Goal: Answer question/provide support: Share knowledge or assist other users

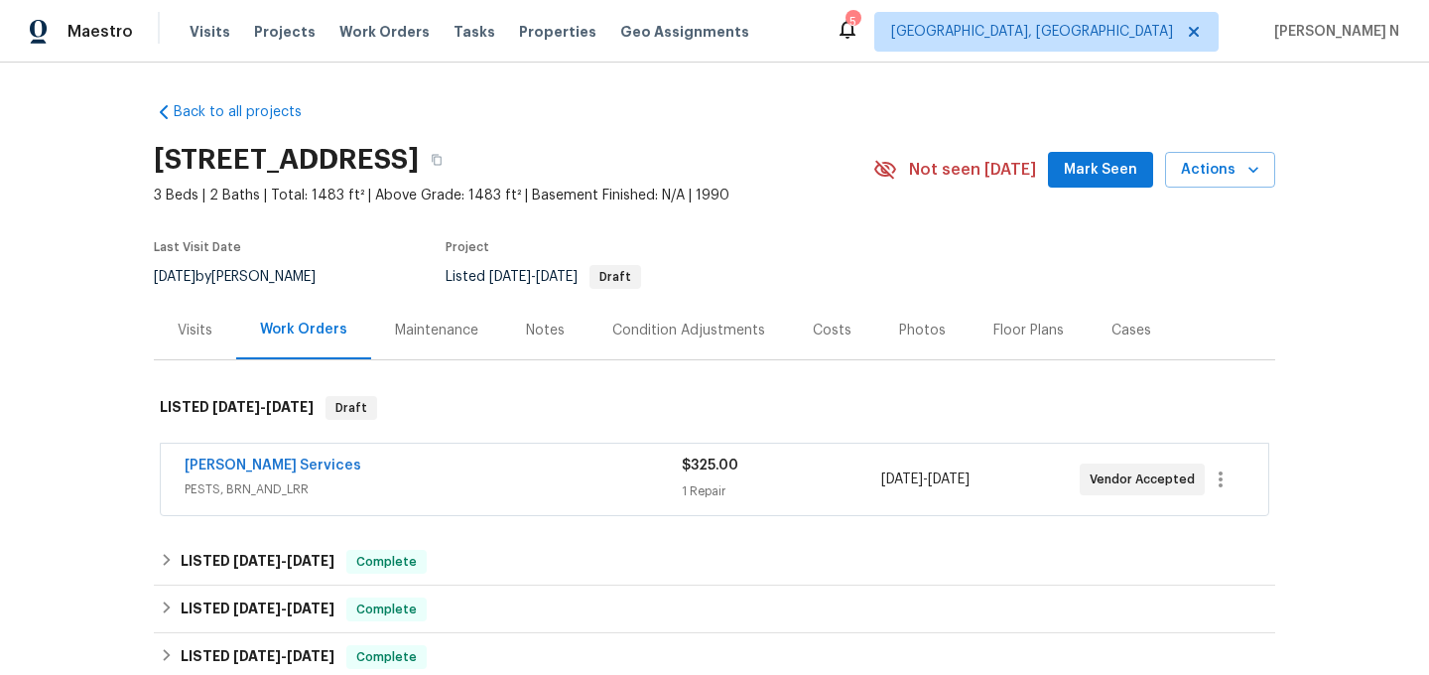
click at [426, 331] on div "Maintenance" at bounding box center [436, 331] width 83 height 20
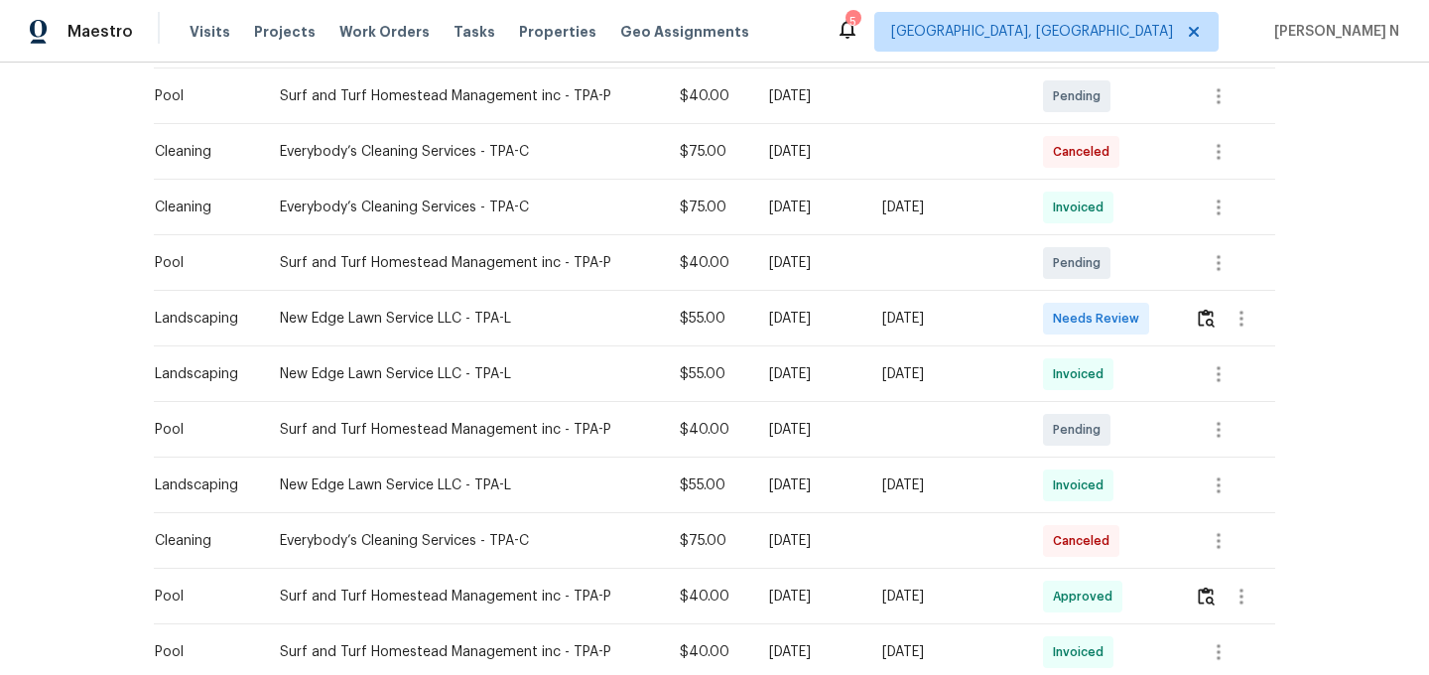
scroll to position [473, 0]
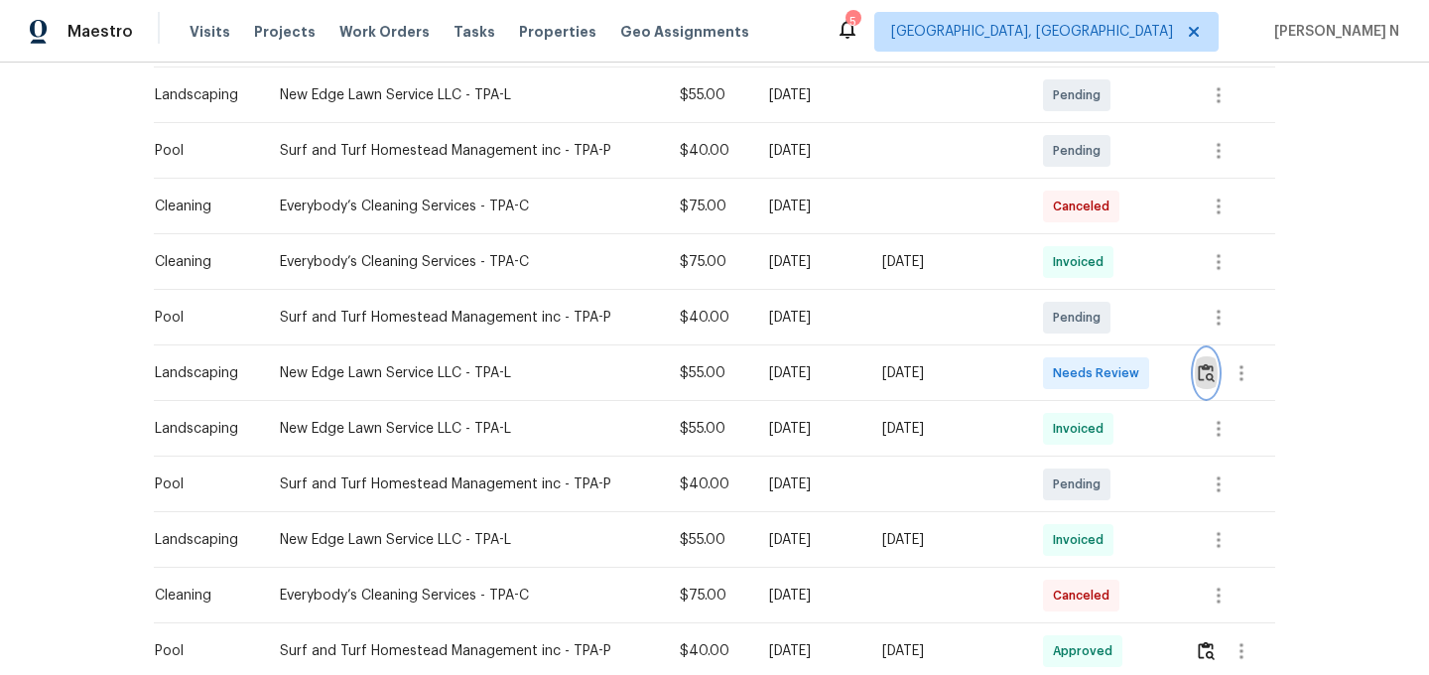
click at [1210, 373] on img "button" at bounding box center [1206, 372] width 17 height 19
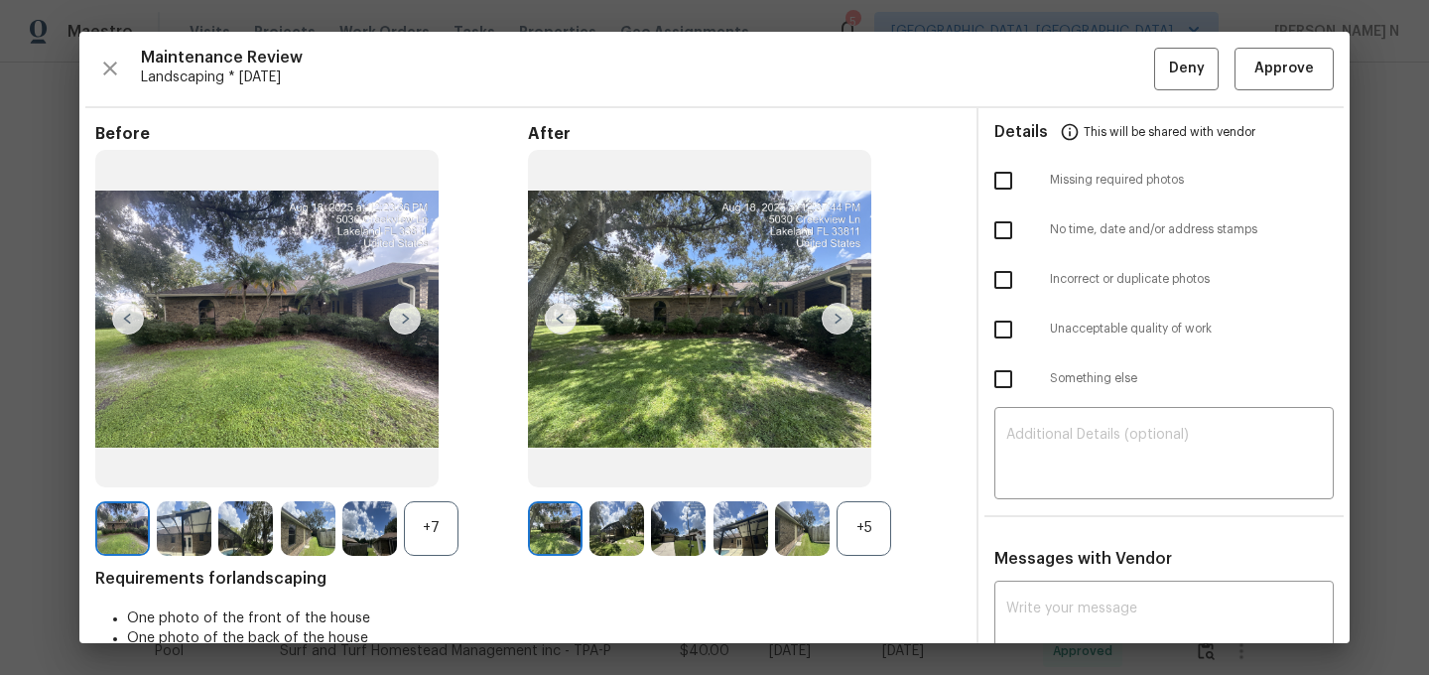
click at [865, 551] on div "+5" at bounding box center [864, 528] width 55 height 55
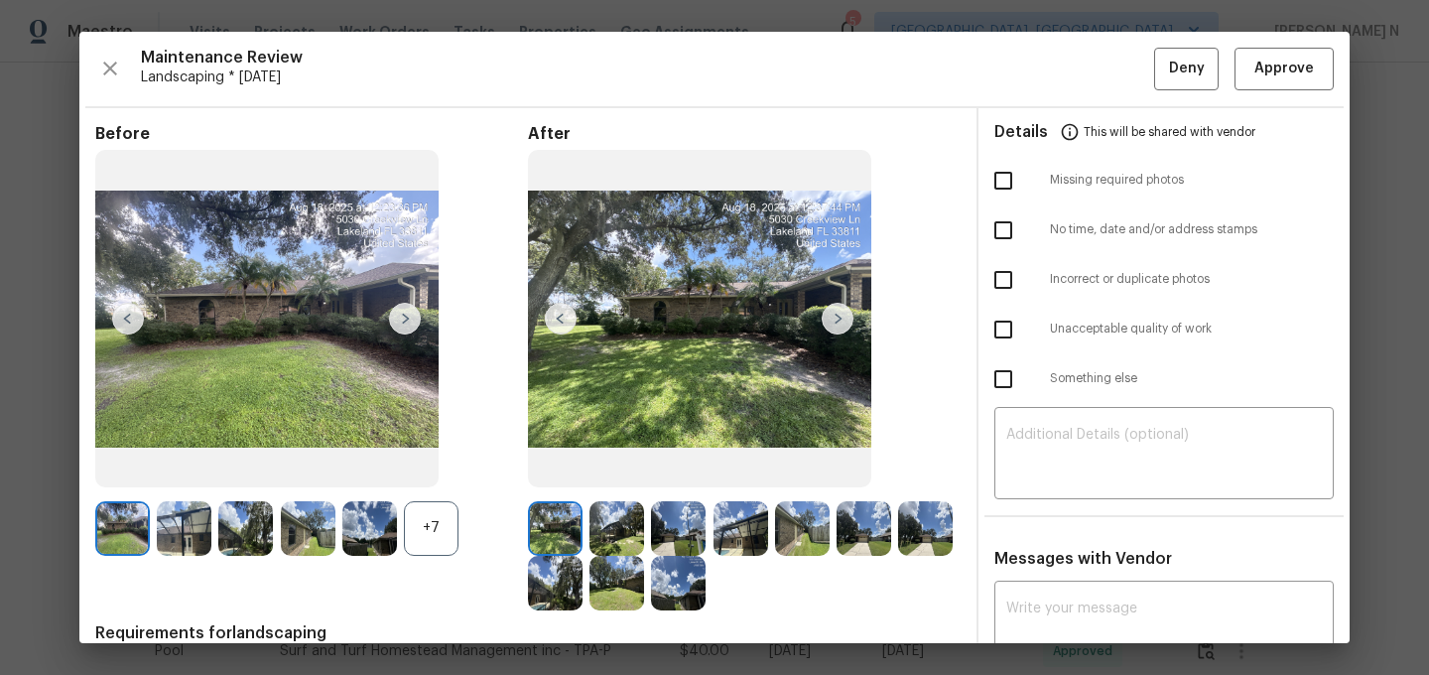
click at [427, 545] on div "+7" at bounding box center [431, 528] width 55 height 55
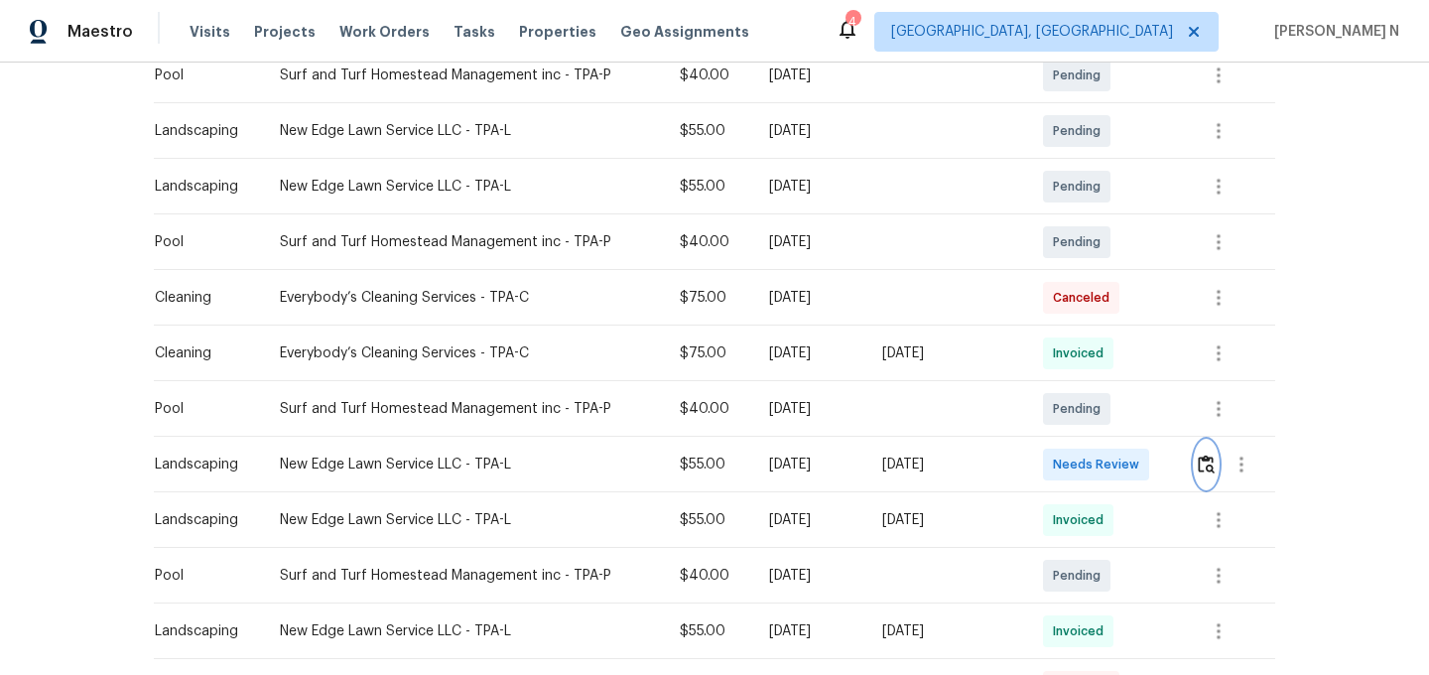
scroll to position [0, 0]
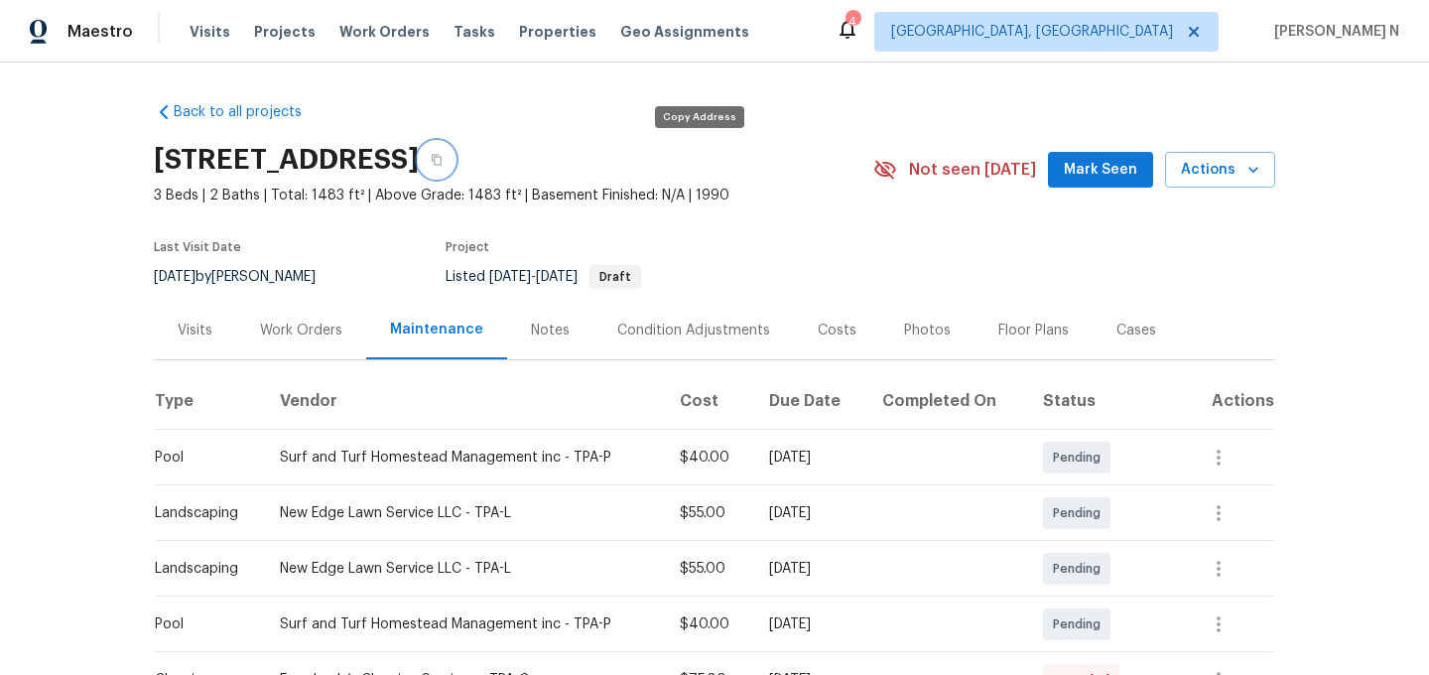
click at [454, 173] on button "button" at bounding box center [437, 160] width 36 height 36
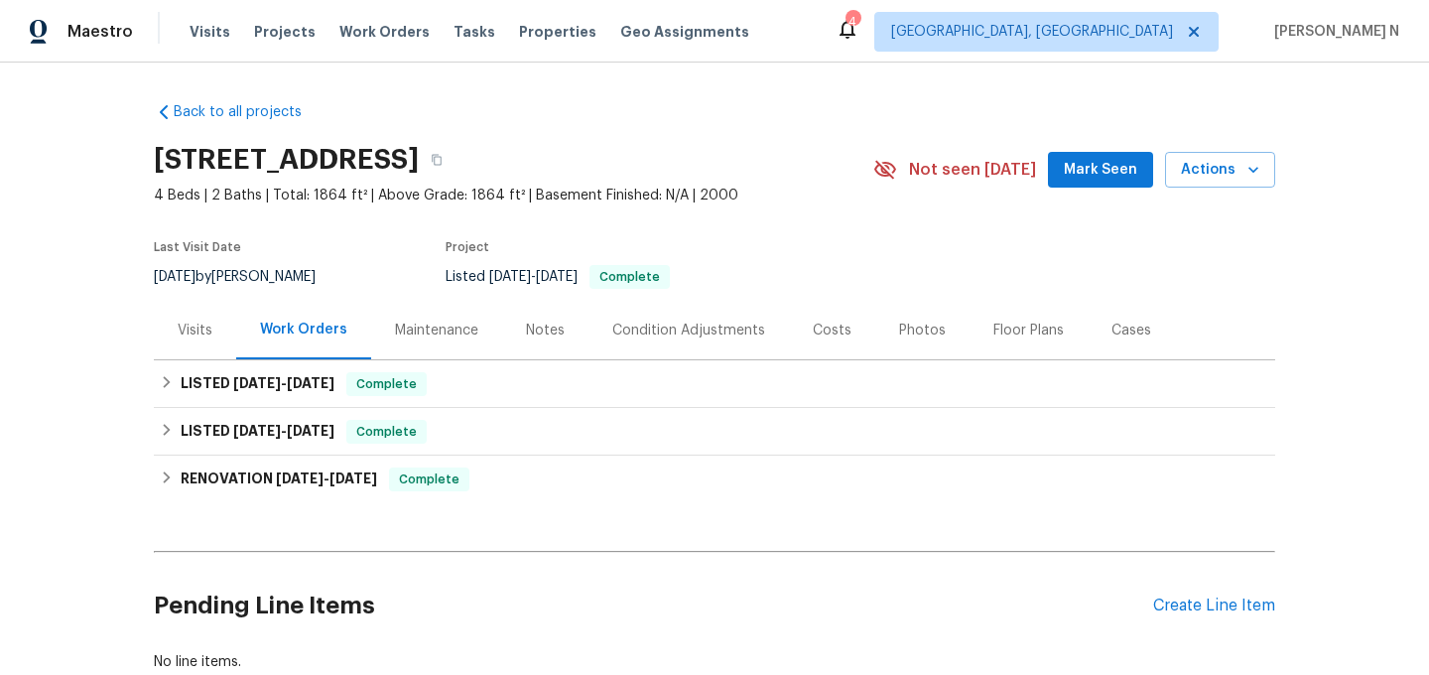
click at [462, 333] on div "Maintenance" at bounding box center [436, 331] width 83 height 20
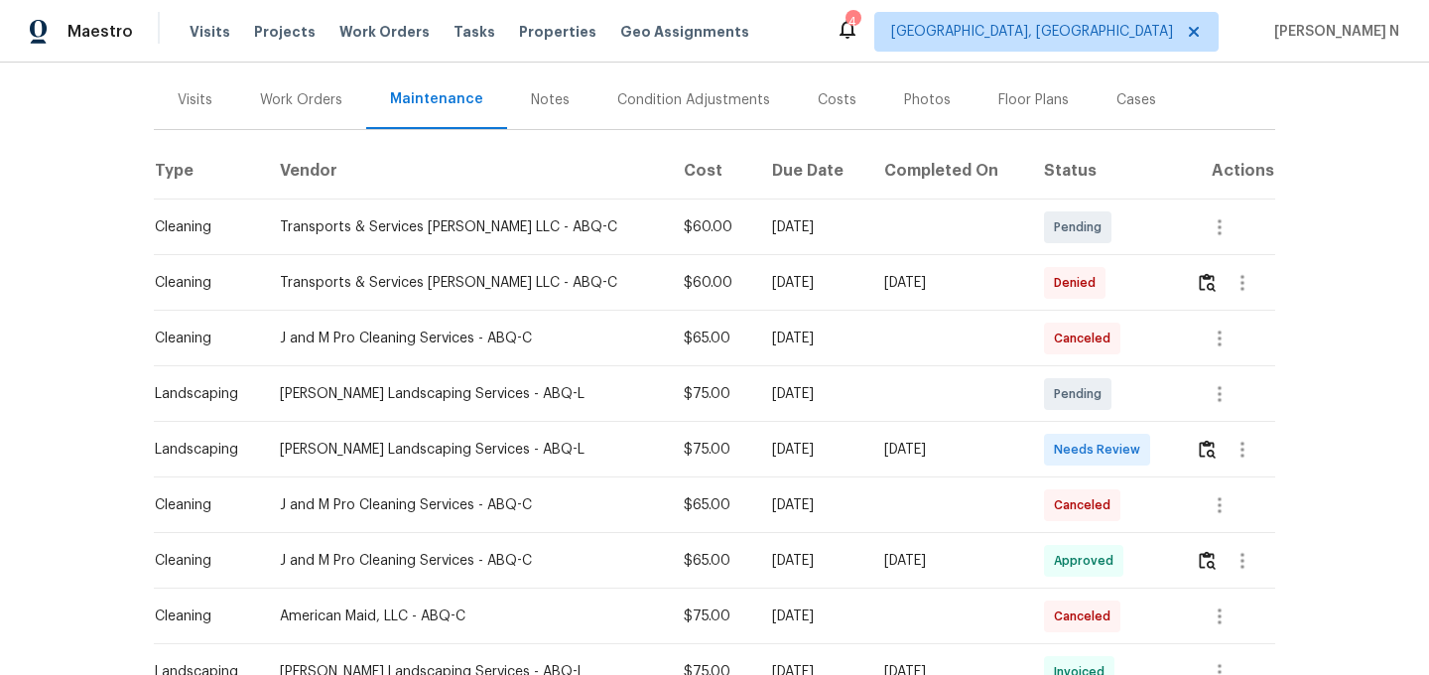
scroll to position [249, 0]
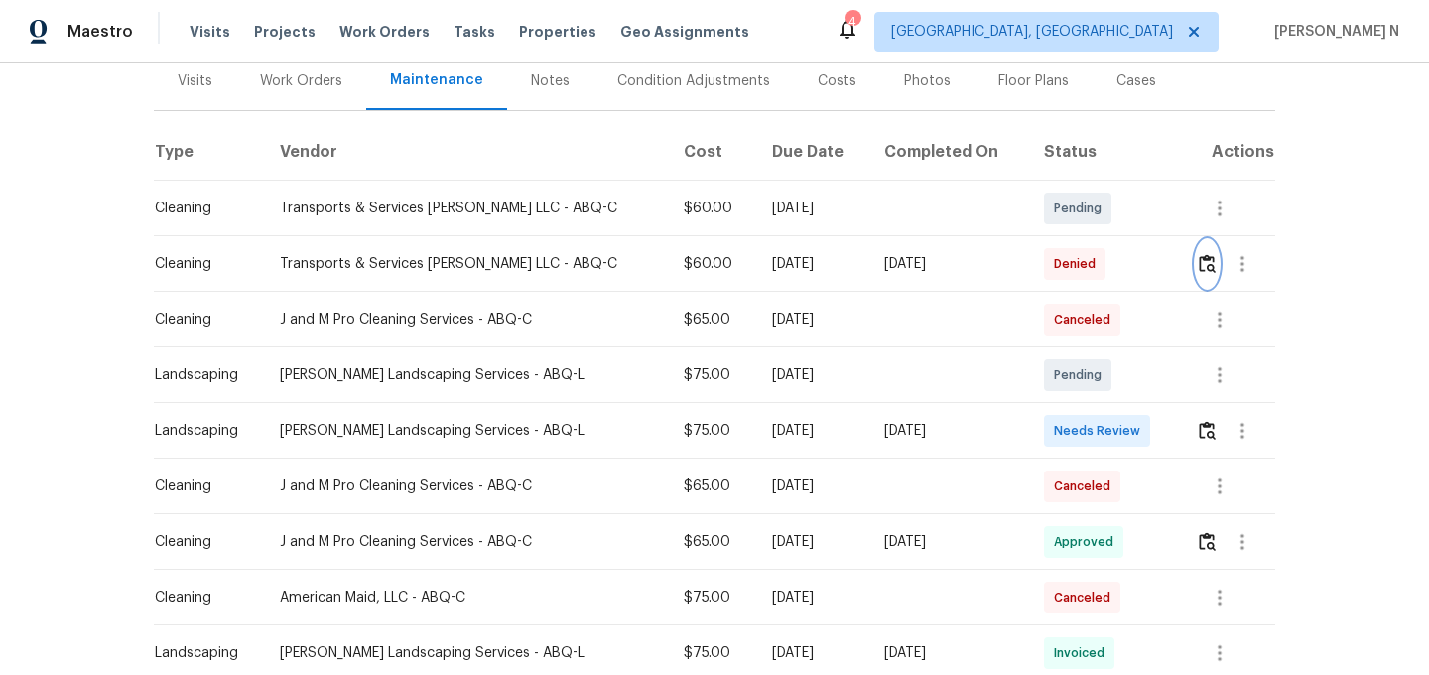
click at [1199, 254] on img "button" at bounding box center [1207, 263] width 17 height 19
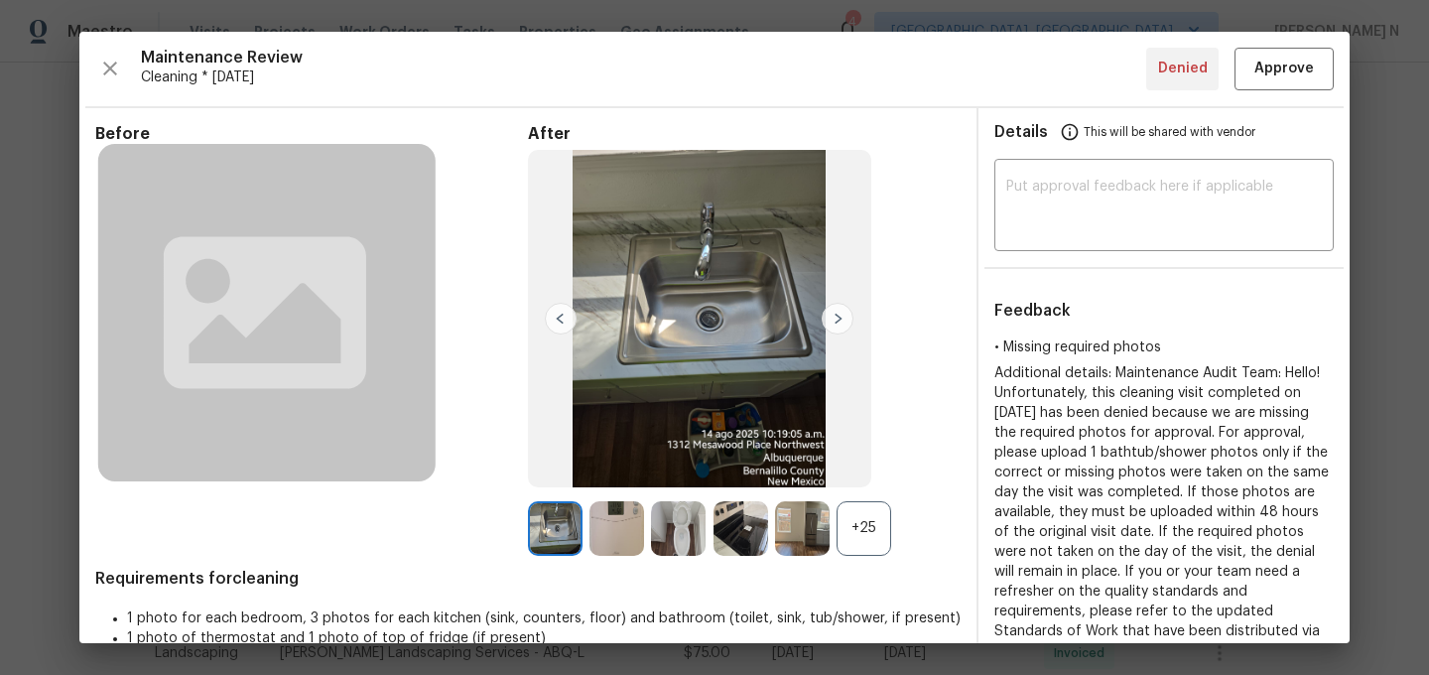
click at [865, 501] on div "+25" at bounding box center [864, 528] width 55 height 55
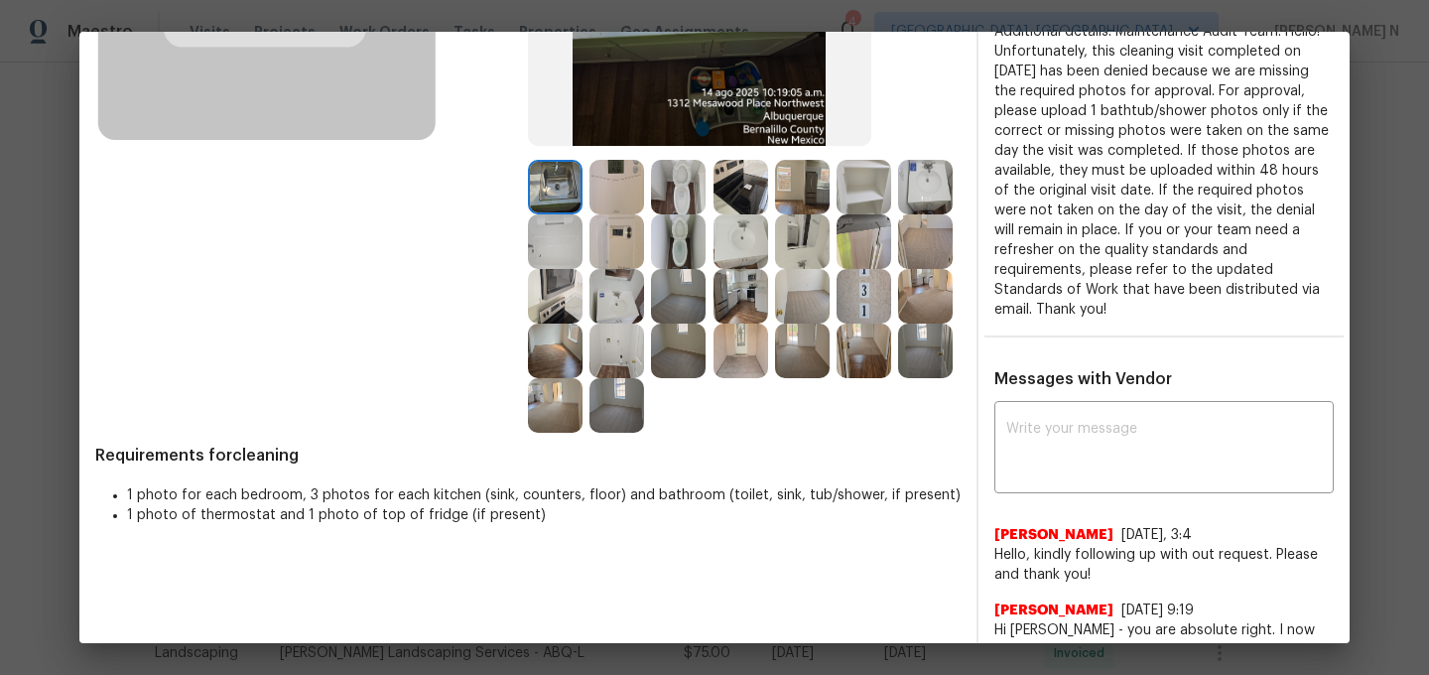
scroll to position [303, 0]
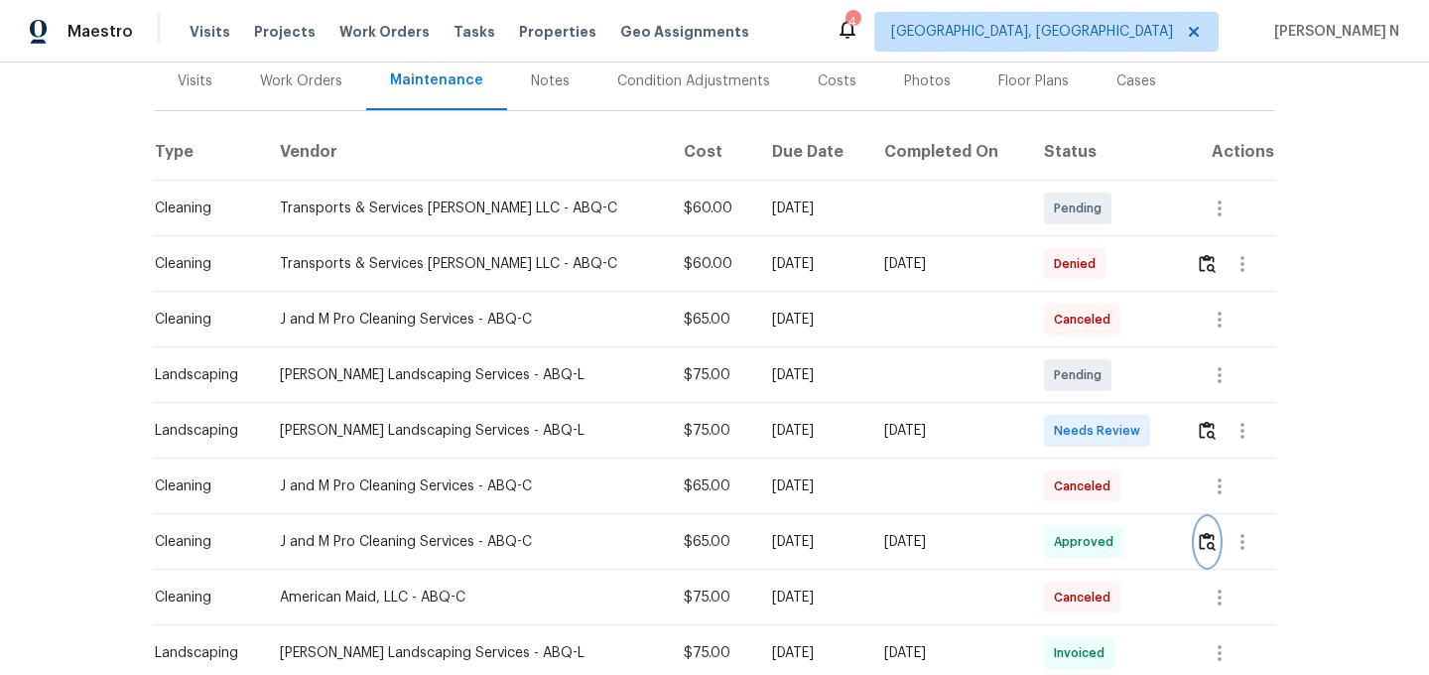
click at [1212, 553] on button "button" at bounding box center [1207, 542] width 23 height 48
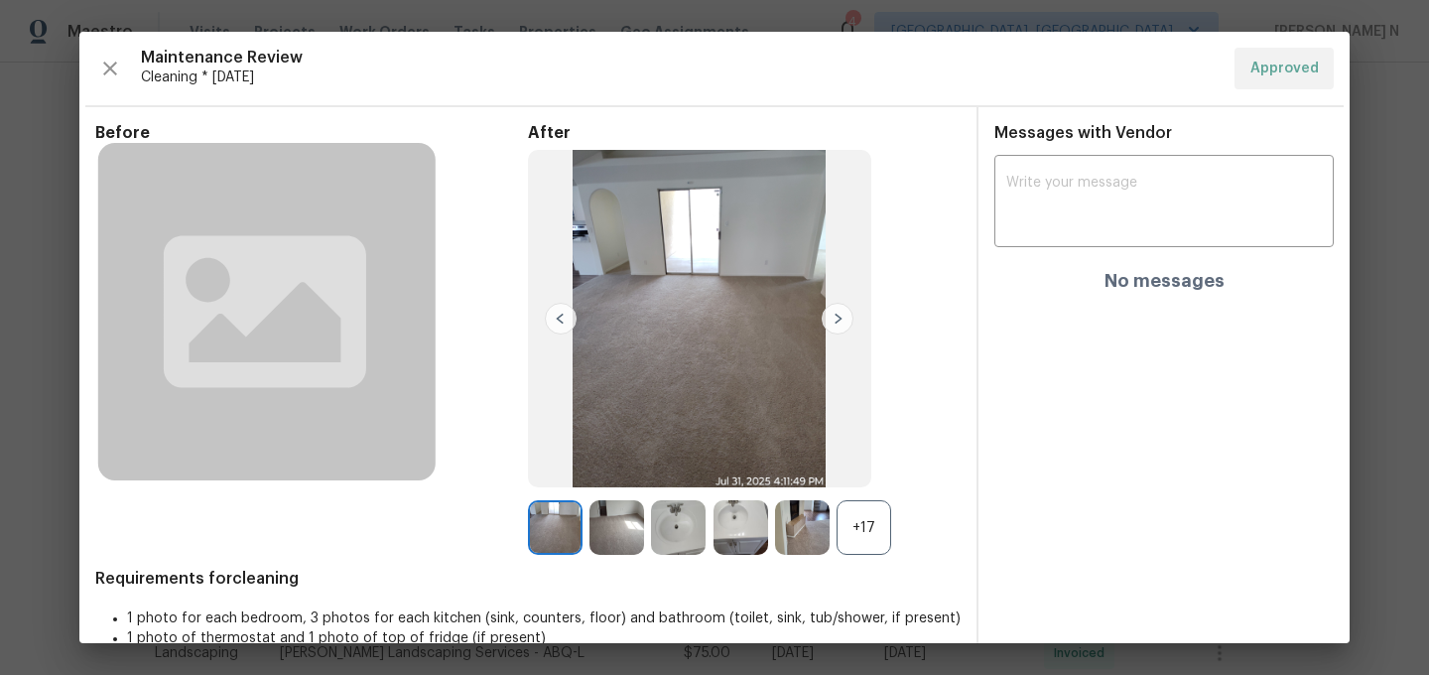
click at [860, 526] on div "+17" at bounding box center [864, 527] width 55 height 55
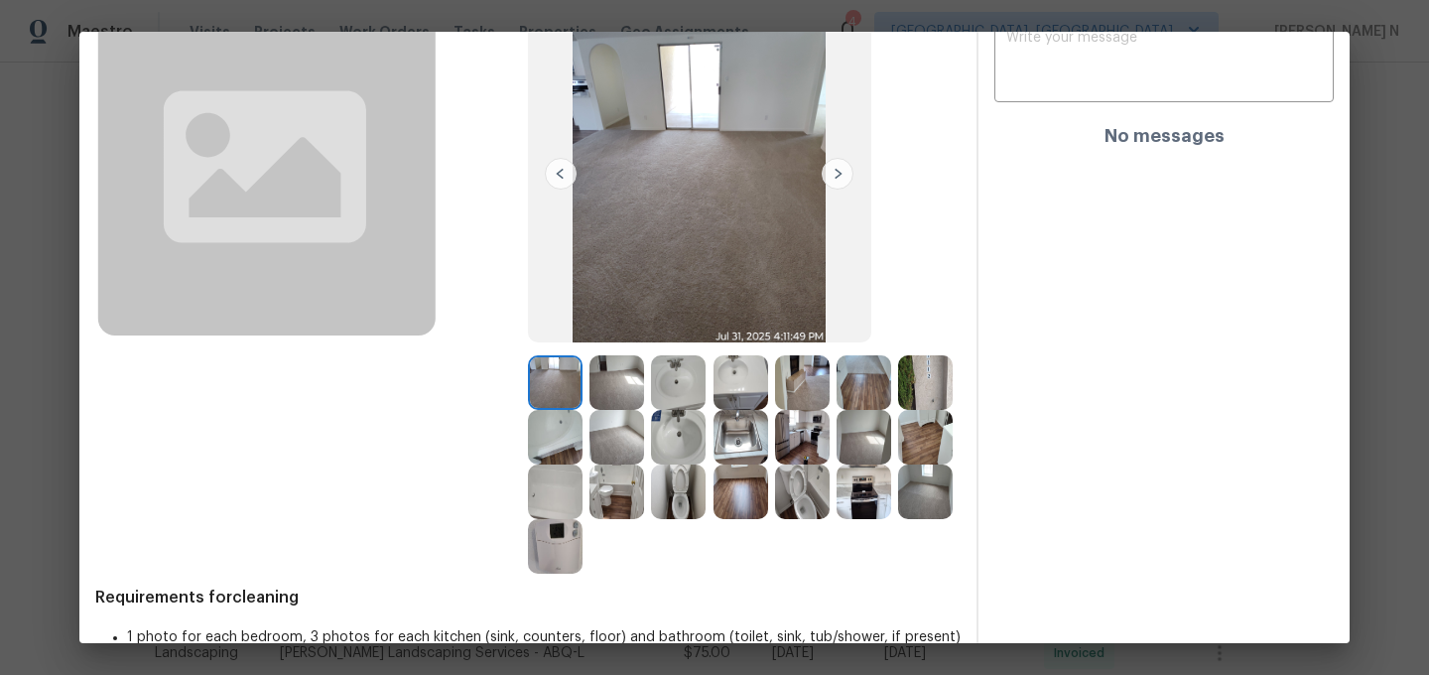
scroll to position [180, 0]
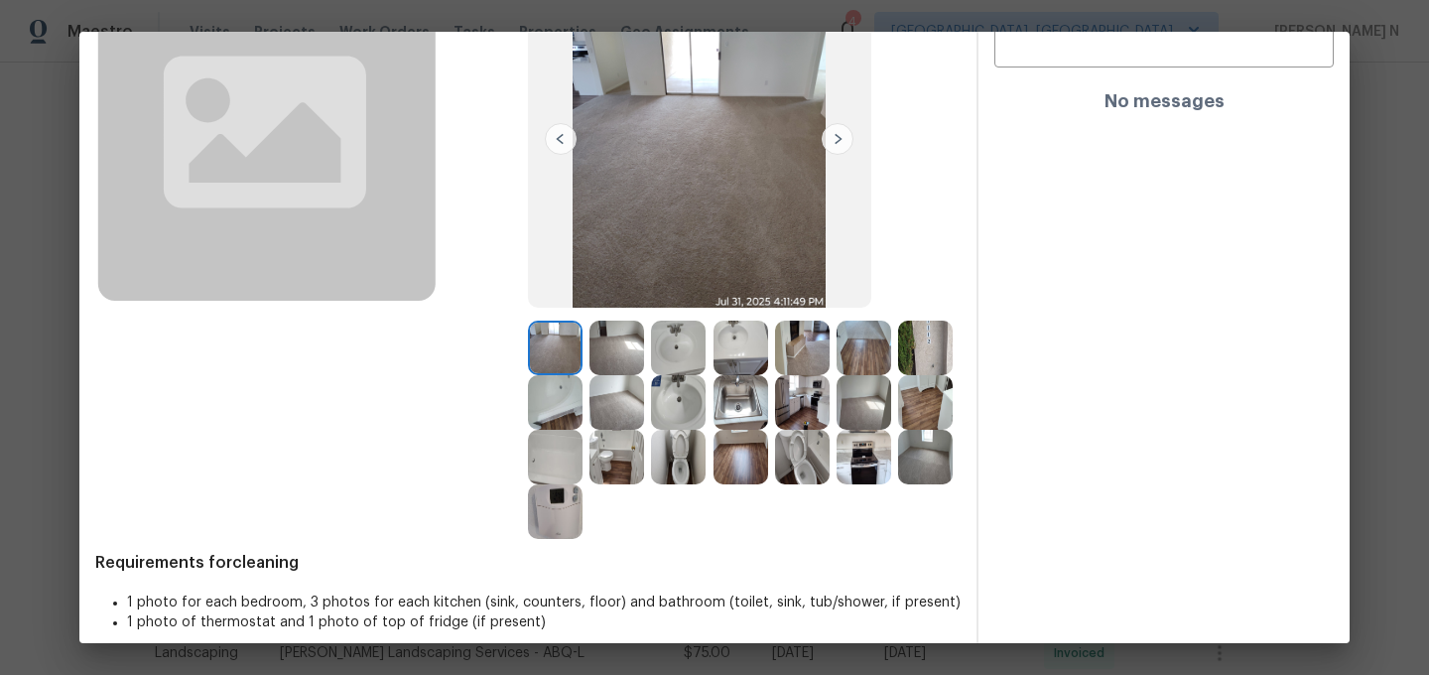
click at [552, 394] on img at bounding box center [555, 402] width 55 height 55
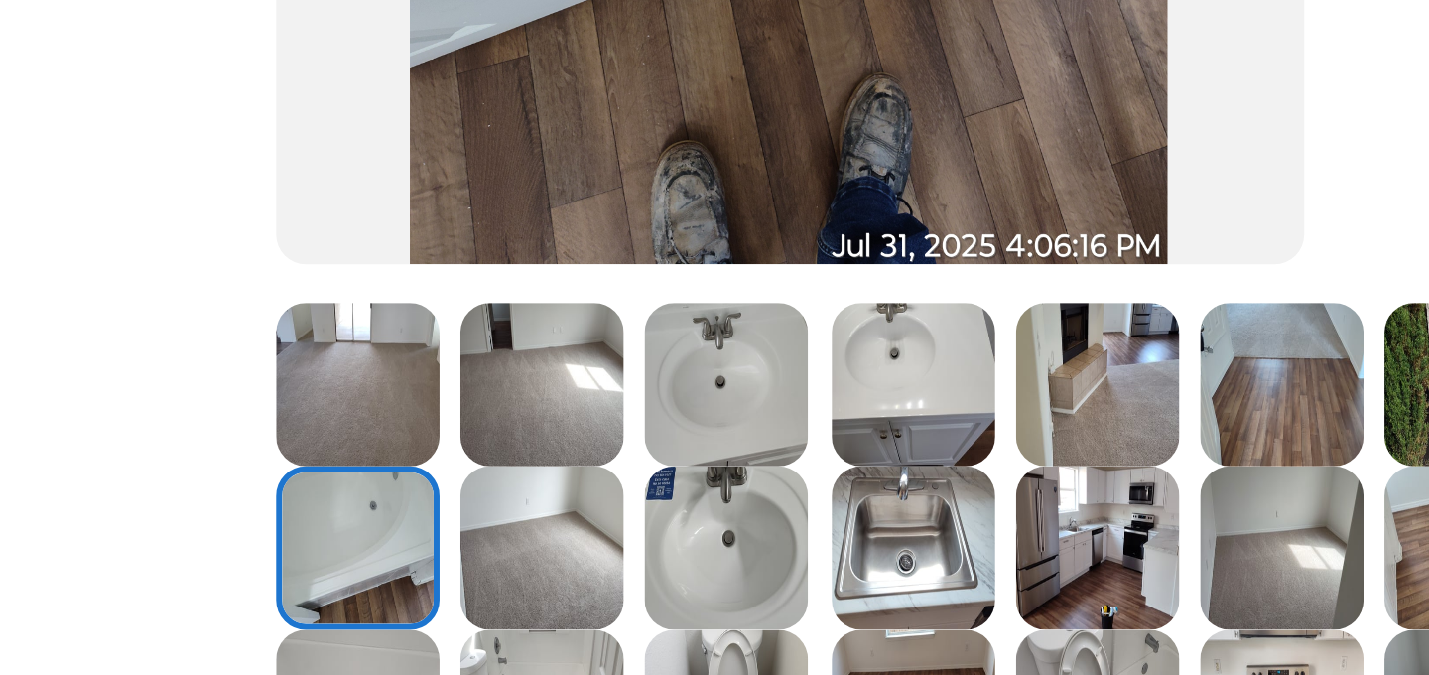
scroll to position [132, 0]
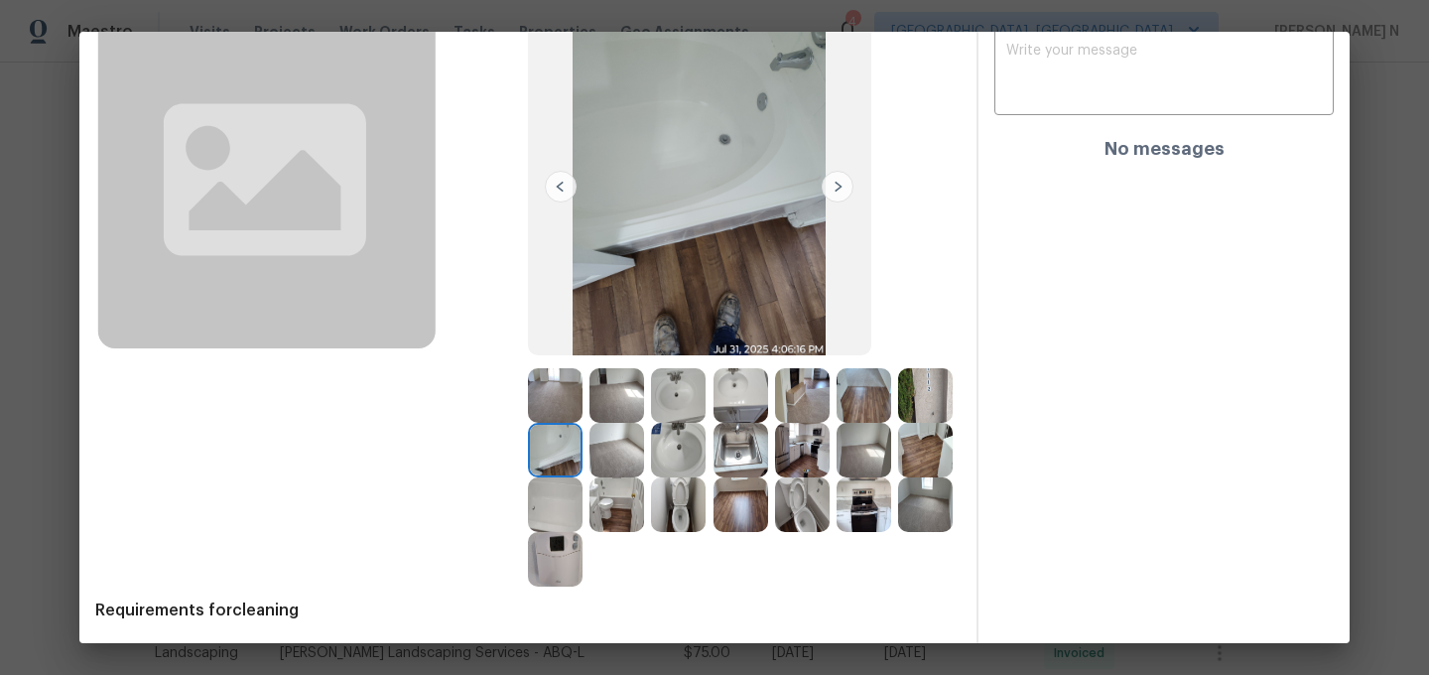
click at [632, 423] on img at bounding box center [616, 450] width 55 height 55
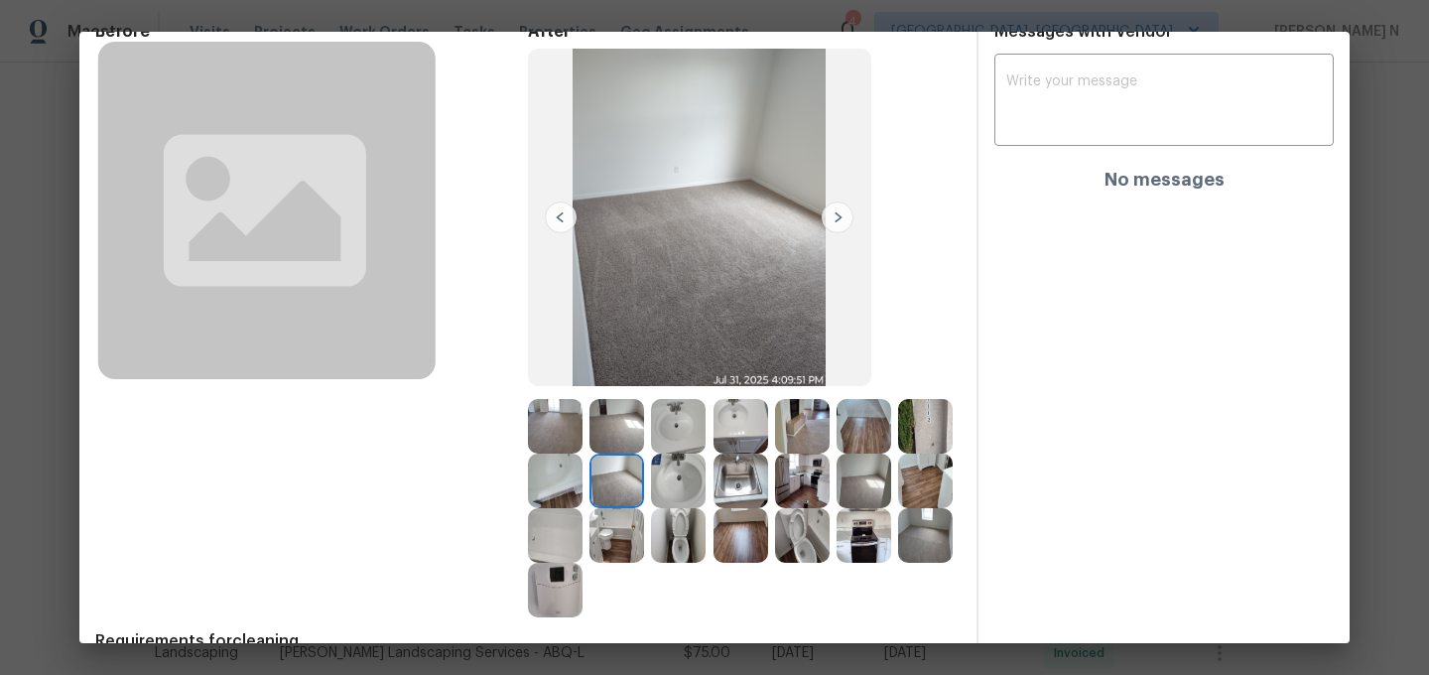
scroll to position [65, 0]
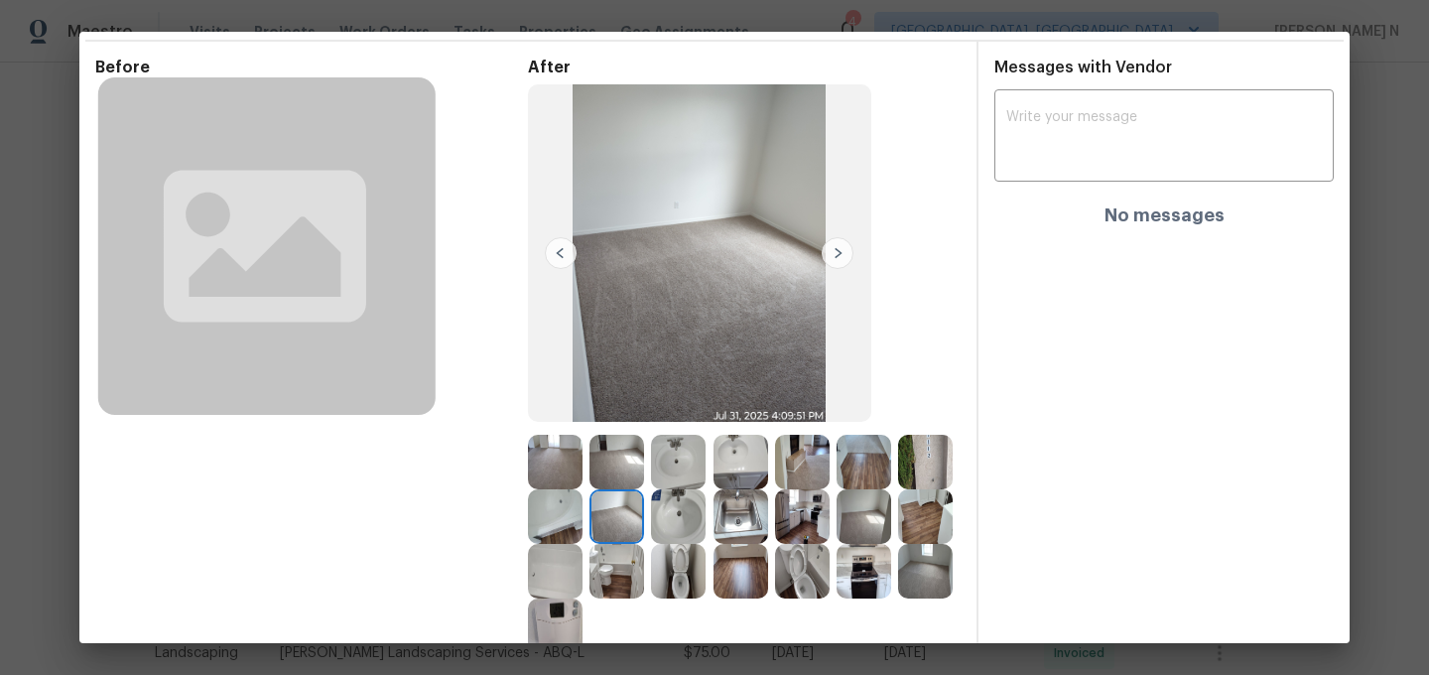
click at [624, 452] on img at bounding box center [616, 462] width 55 height 55
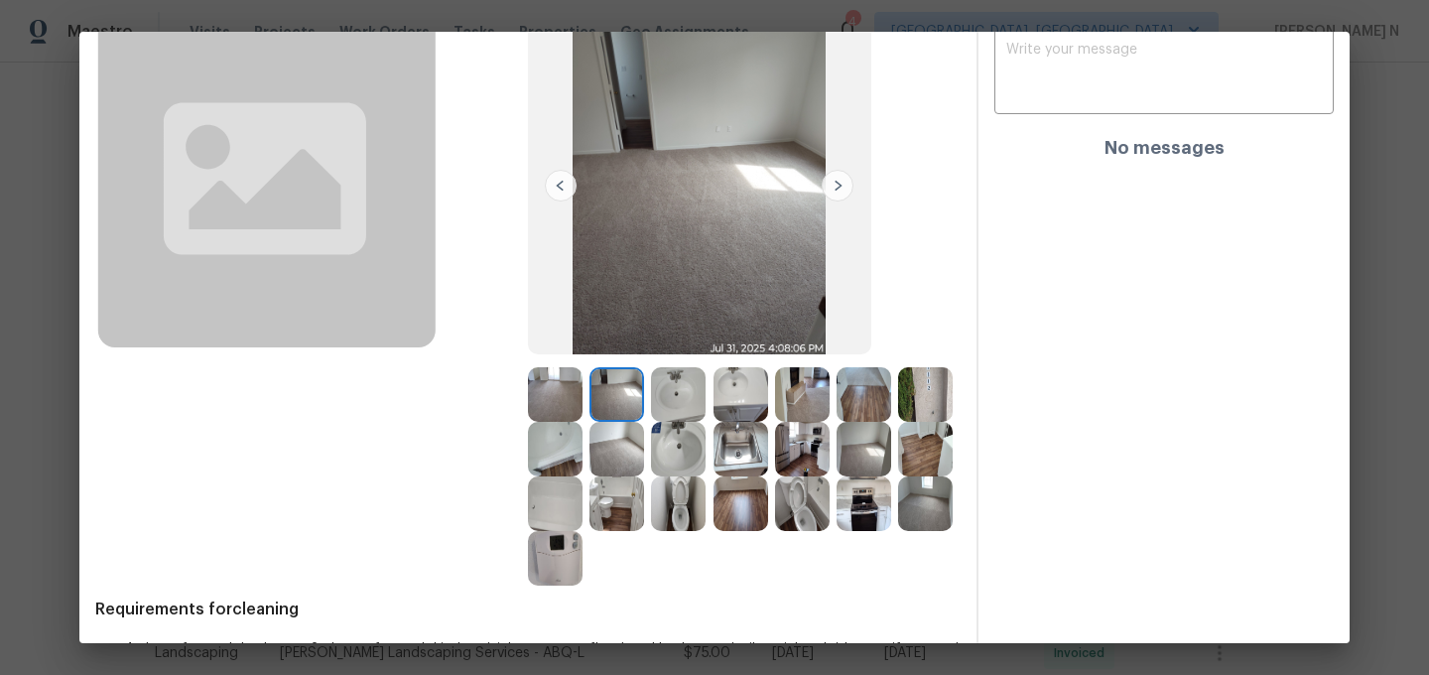
scroll to position [151, 0]
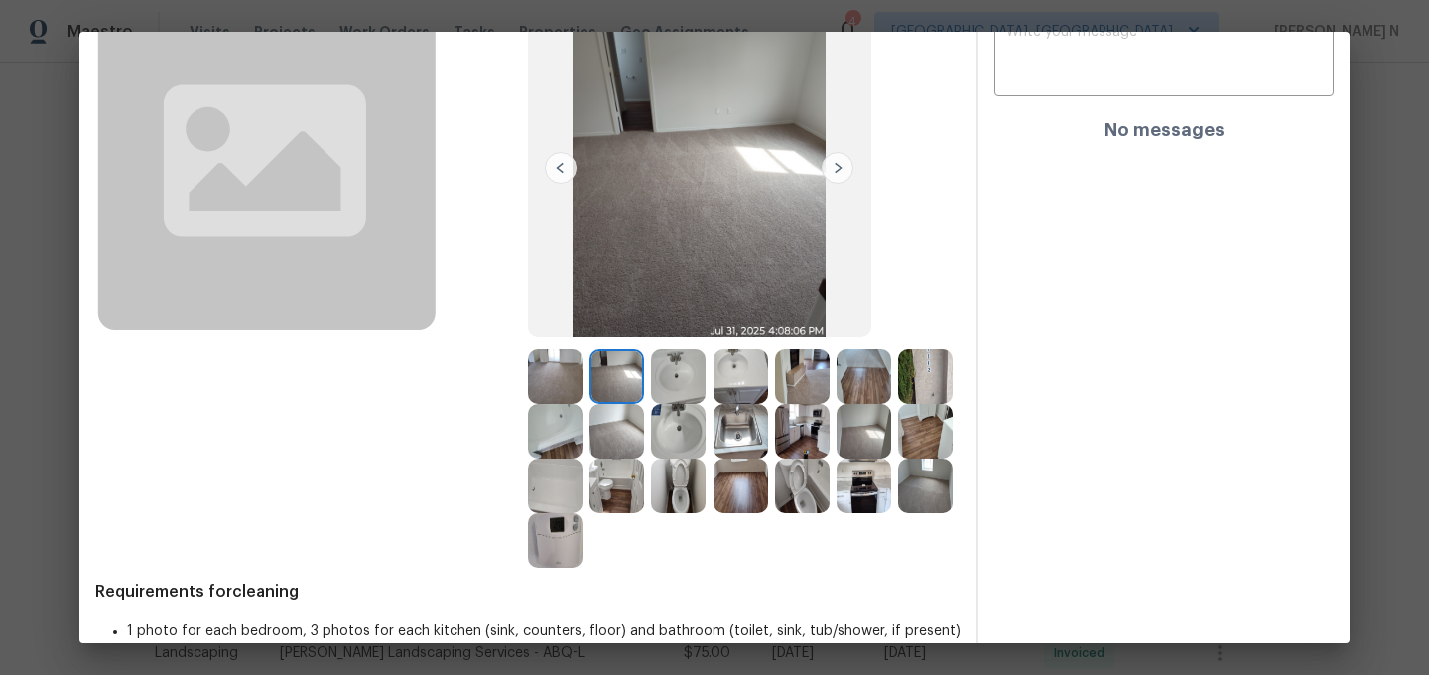
click at [920, 375] on img at bounding box center [925, 376] width 55 height 55
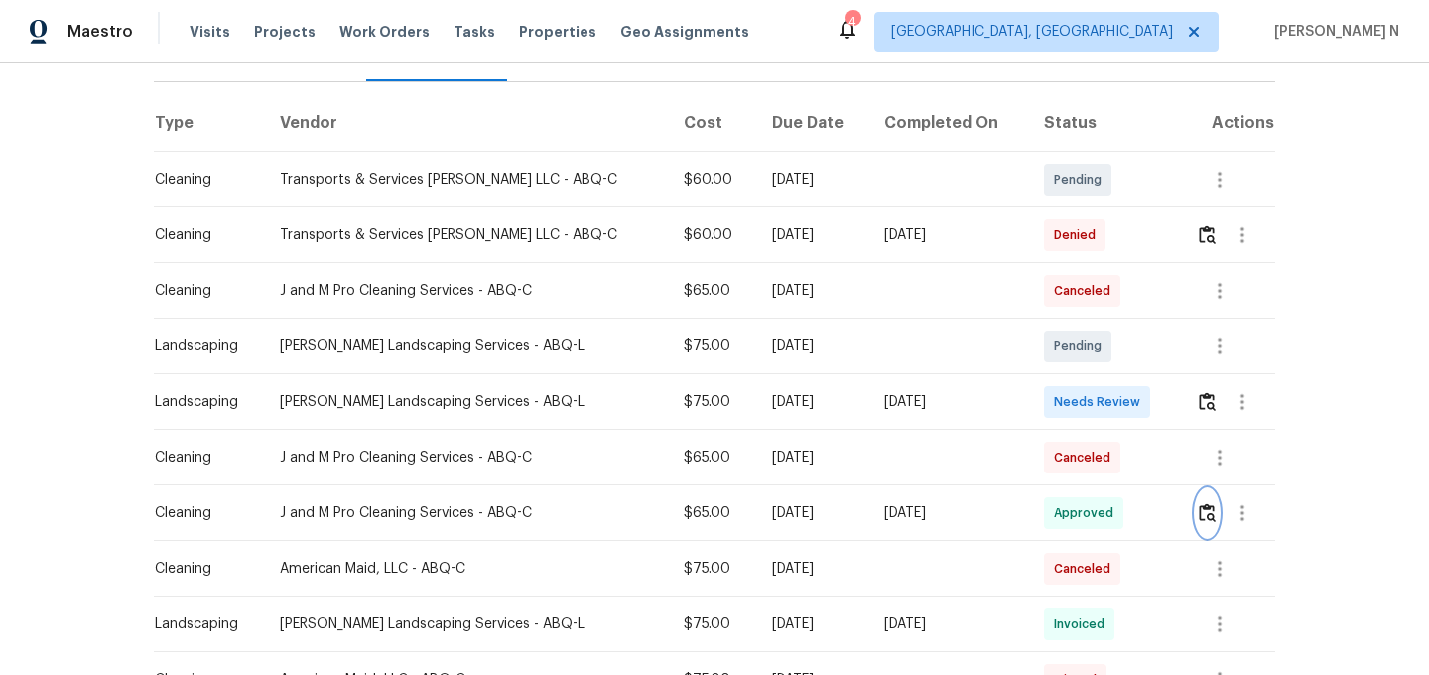
scroll to position [272, 0]
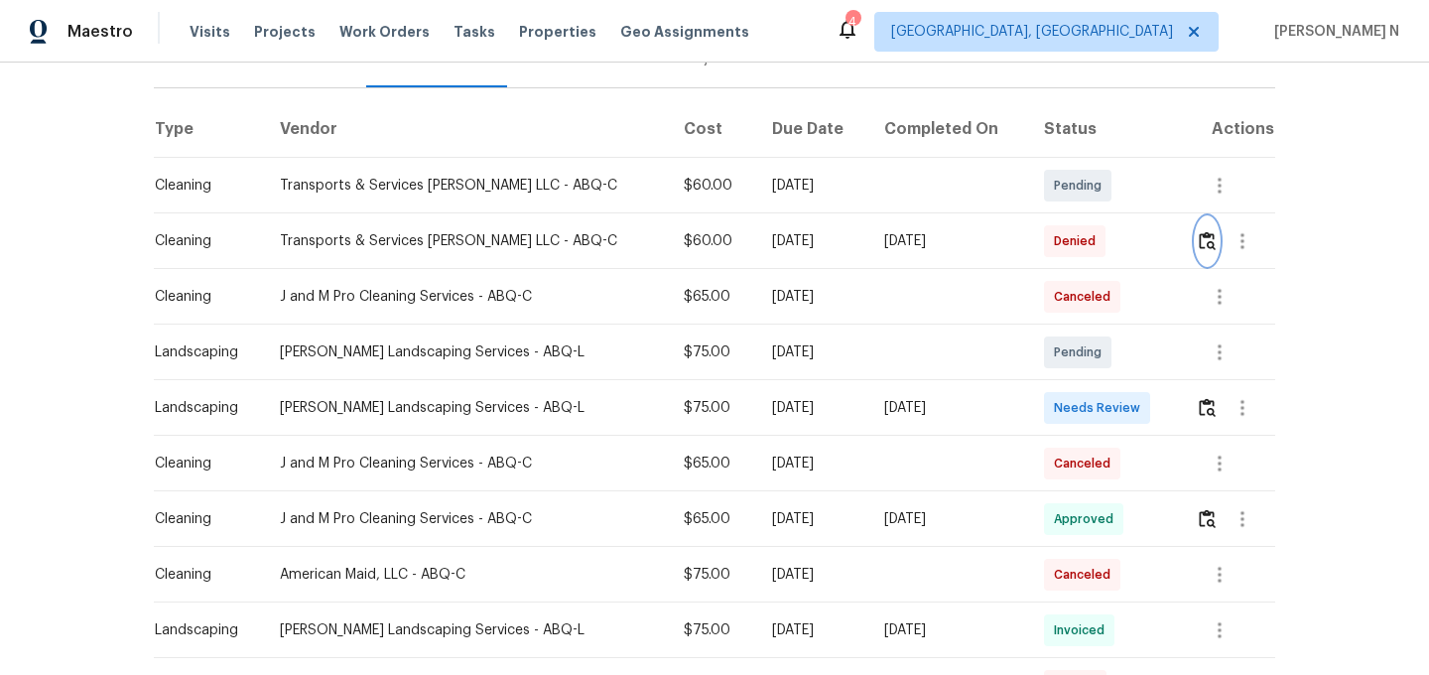
click at [1205, 244] on img "button" at bounding box center [1207, 240] width 17 height 19
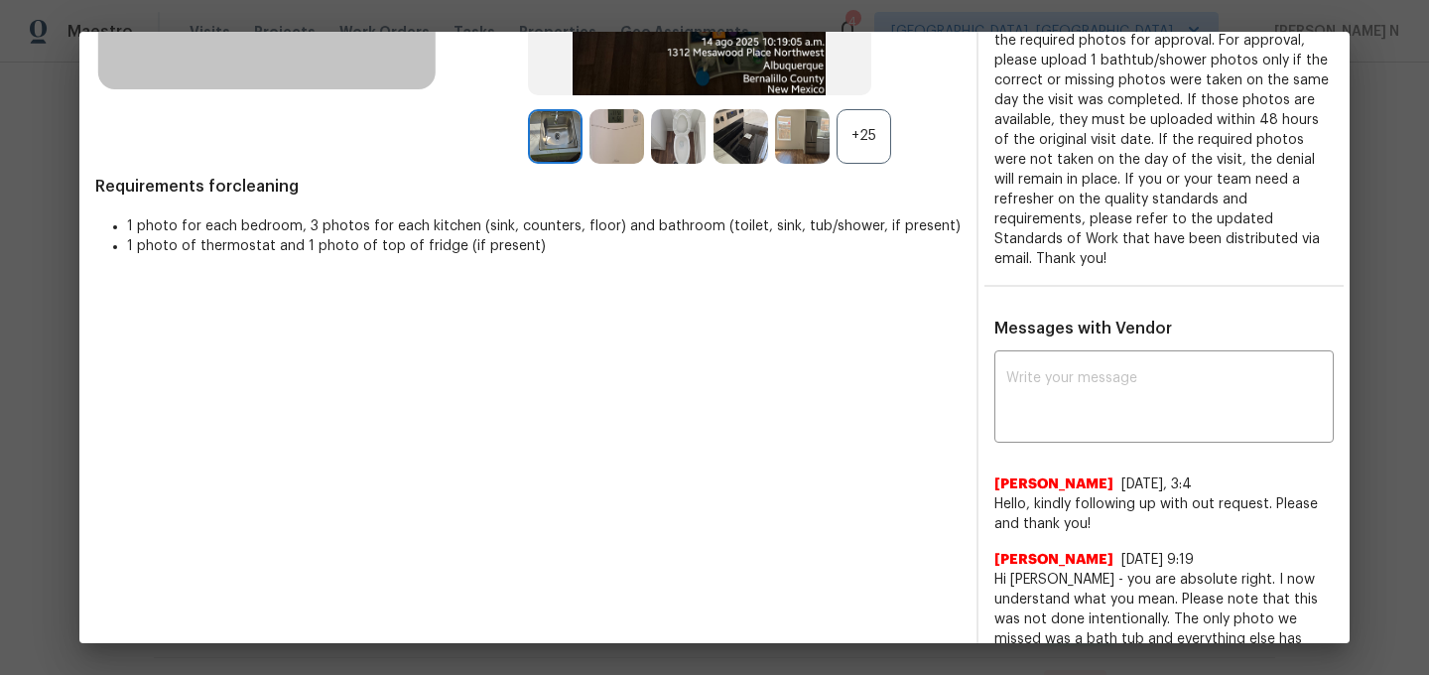
scroll to position [519, 0]
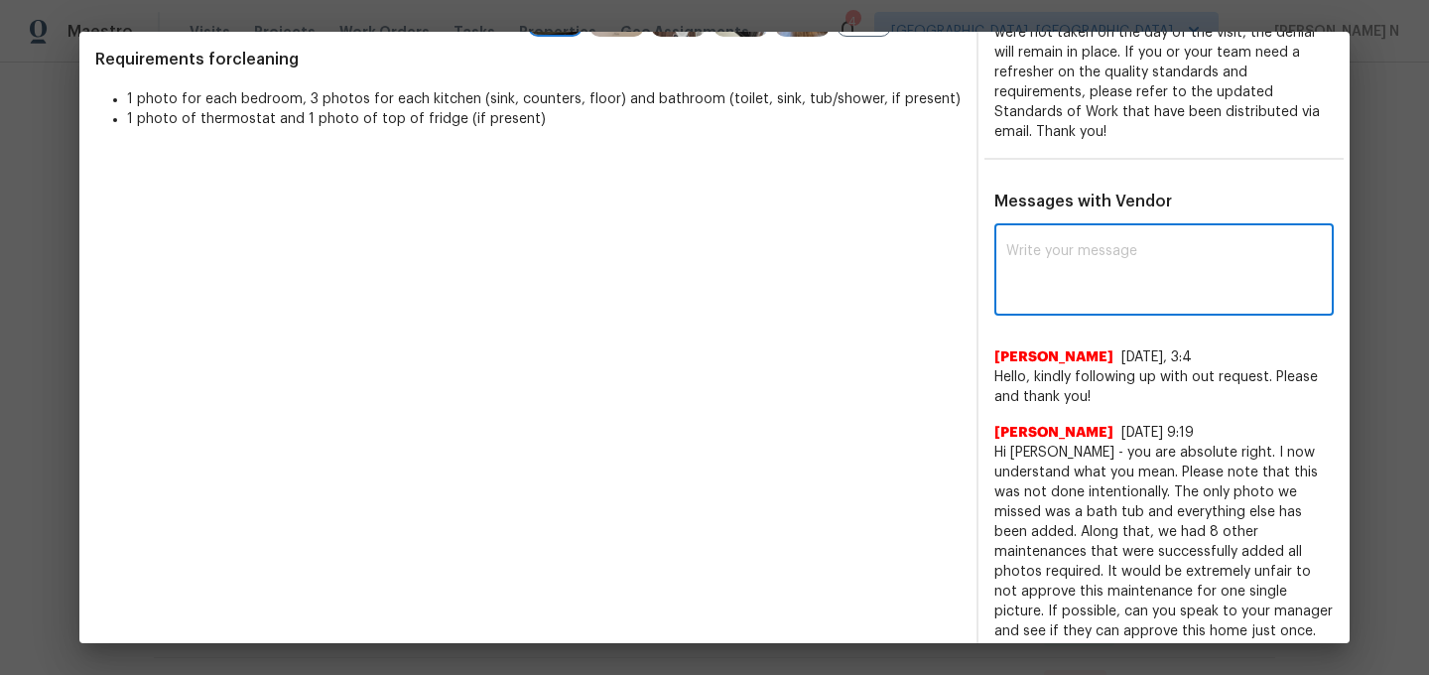
click at [1080, 294] on textarea at bounding box center [1164, 272] width 316 height 56
paste textarea "Maintenance Audit Team: Hello! We approve this visit as an exception for this t…"
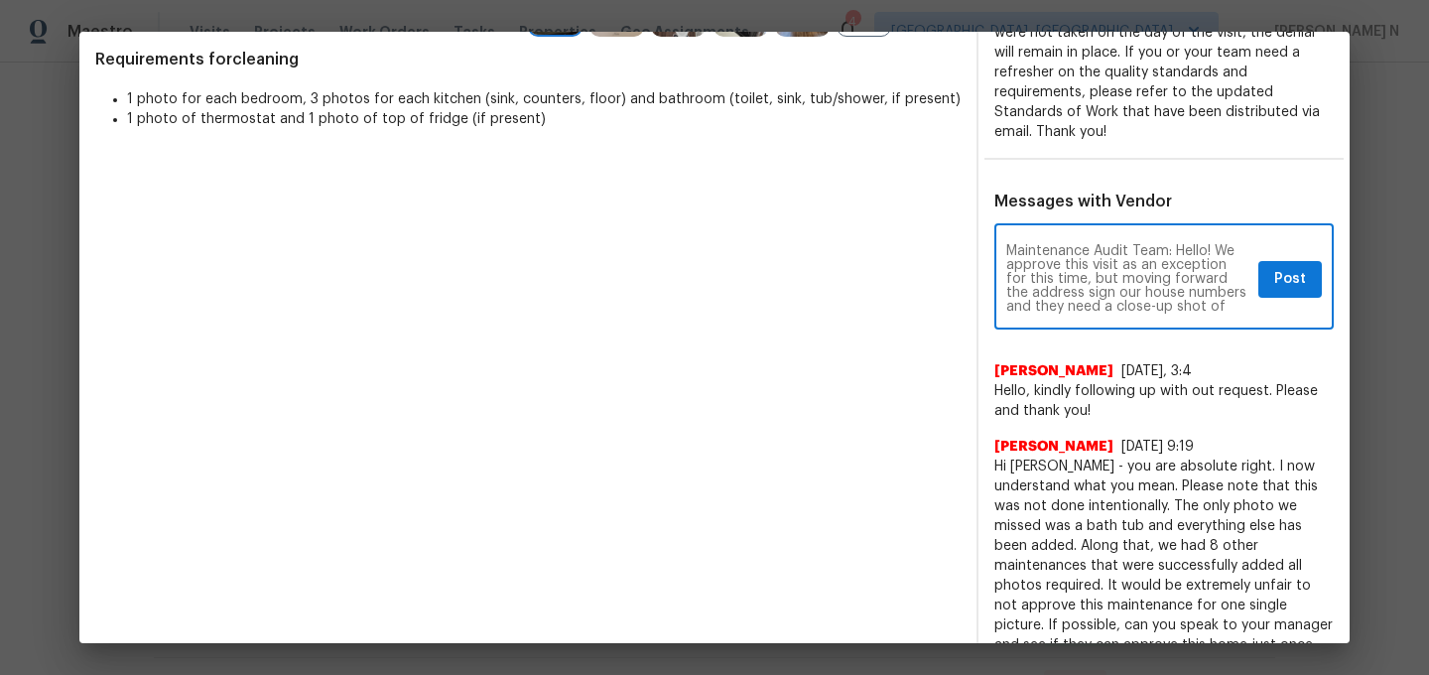
scroll to position [502, 0]
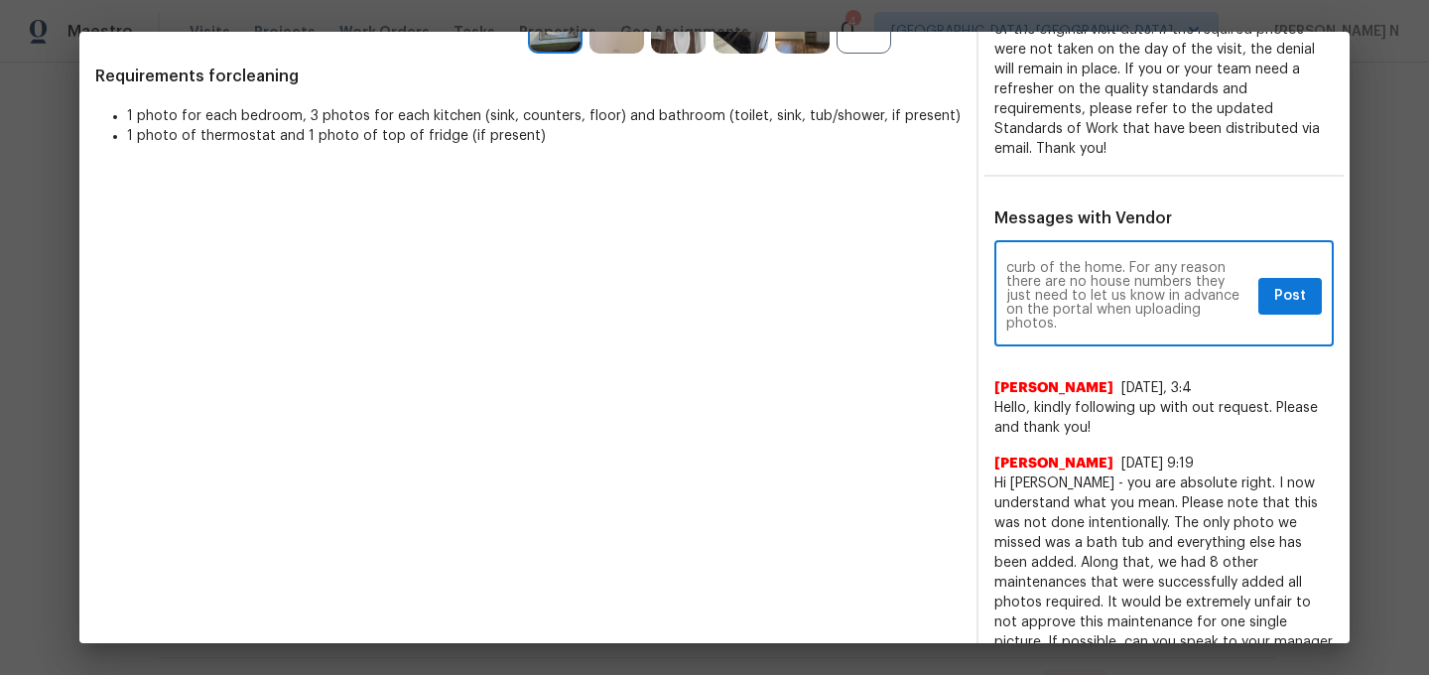
drag, startPoint x: 1202, startPoint y: 294, endPoint x: 1208, endPoint y: 321, distance: 27.4
click at [1208, 321] on textarea "Maintenance Audit Team: Hello! We approve this visit as an exception for this t…" at bounding box center [1128, 295] width 244 height 69
click at [1214, 265] on textarea "Maintenance Audit Team: Hello! We approve this visit as an exception for this t…" at bounding box center [1128, 295] width 244 height 69
type textarea "Maintenance Audit Team: Hello! Thank you for getting back to us. We approve thi…"
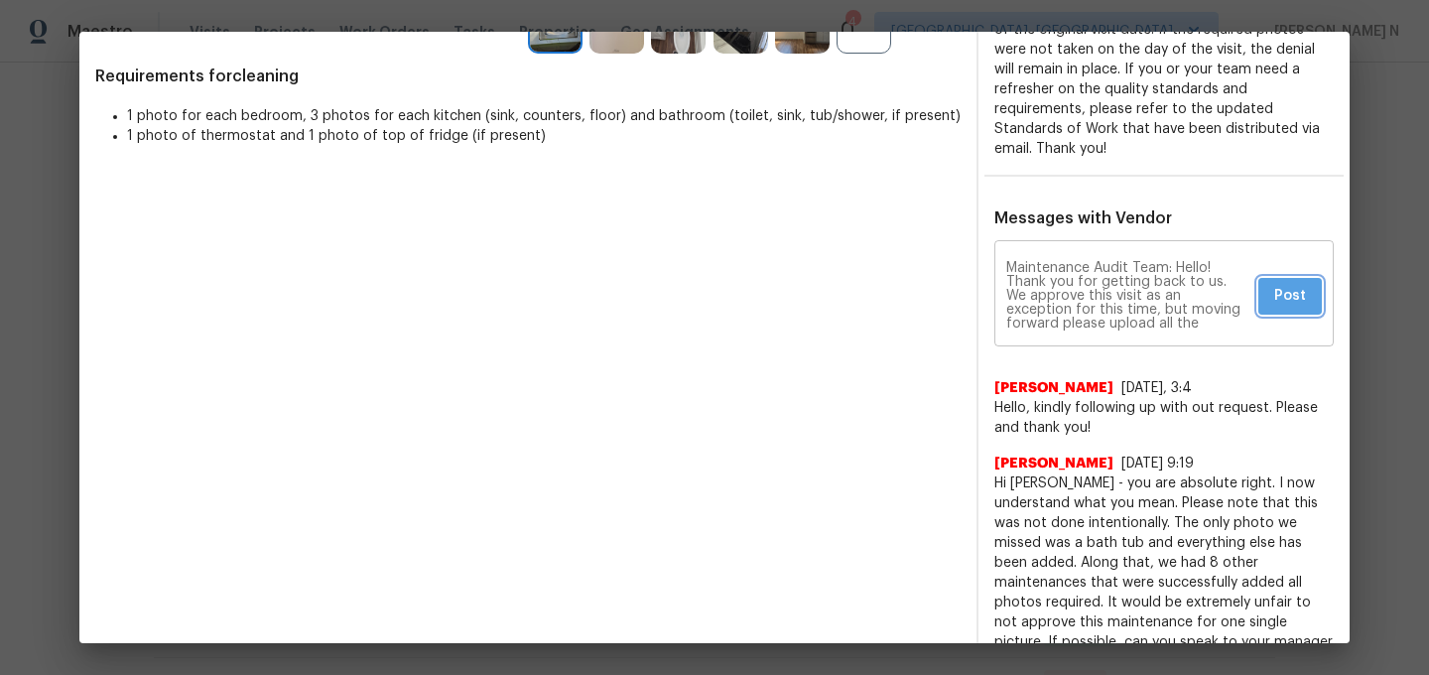
click at [1306, 303] on button "Post" at bounding box center [1290, 296] width 64 height 37
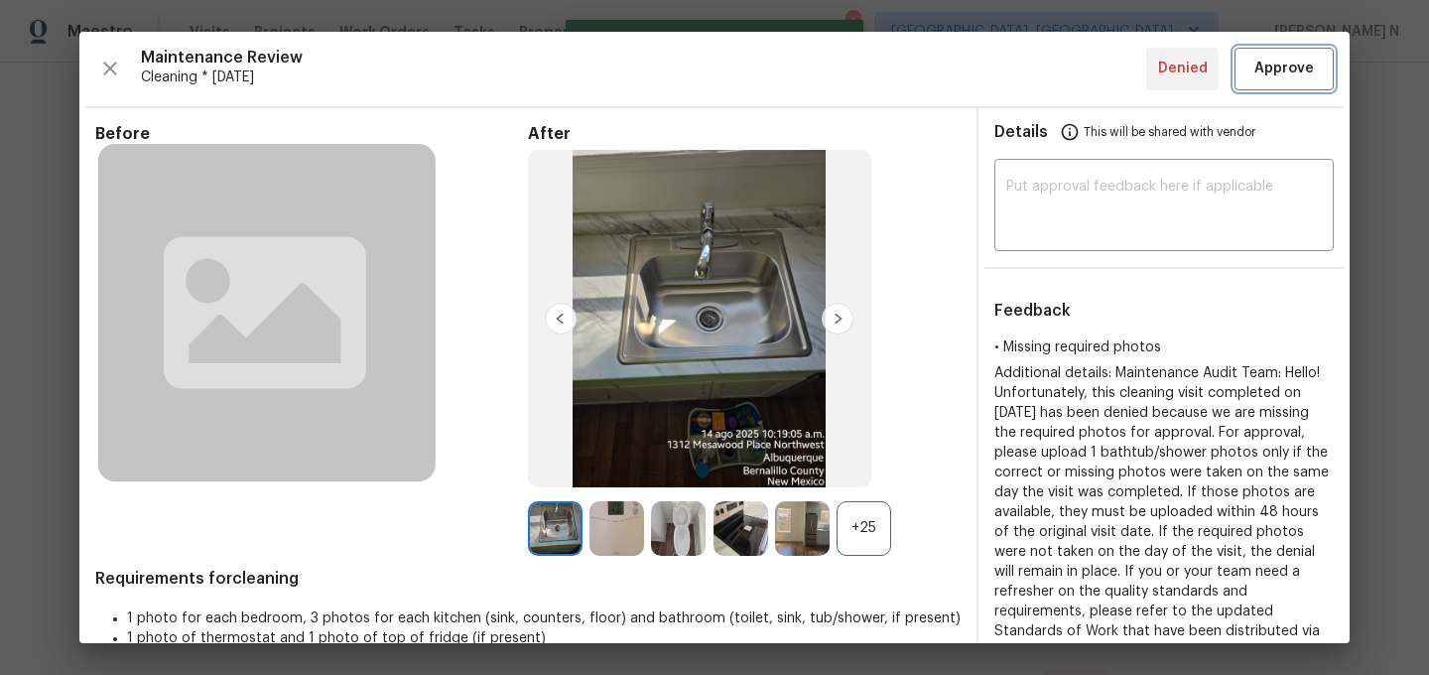
click at [1306, 84] on button "Approve" at bounding box center [1283, 69] width 99 height 43
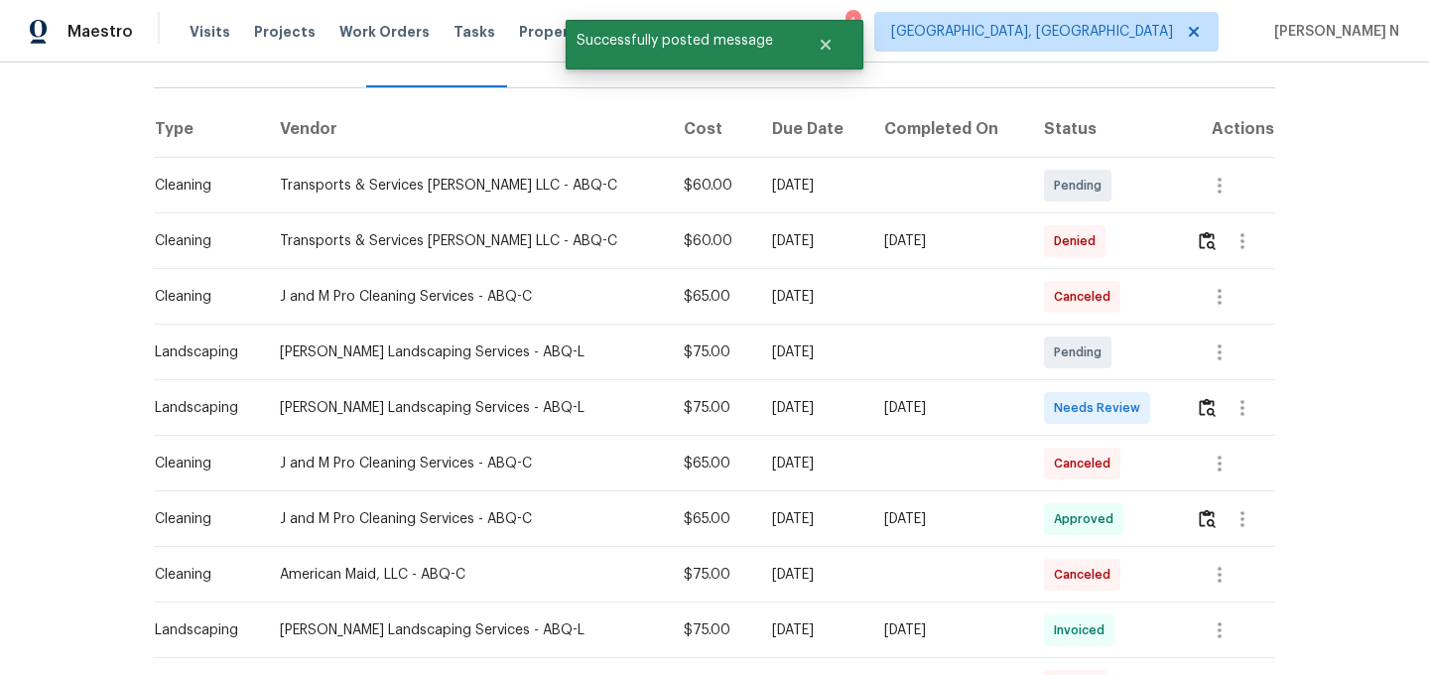
click at [1384, 210] on div "Back to all projects 1312 Mesa Wood Pl NW, Albuquerque, NM 87120 4 Beds | 2 Bat…" at bounding box center [714, 369] width 1429 height 612
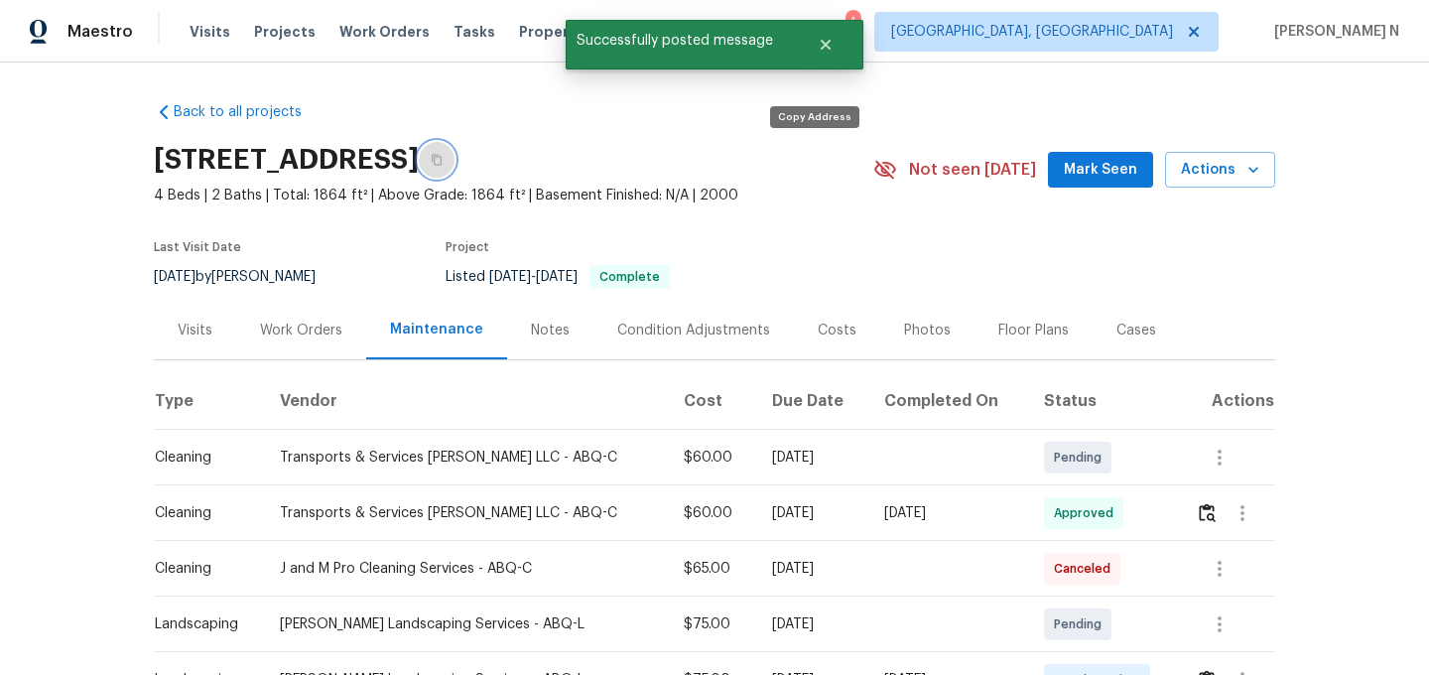
click at [454, 148] on button "button" at bounding box center [437, 160] width 36 height 36
